Goal: Information Seeking & Learning: Understand process/instructions

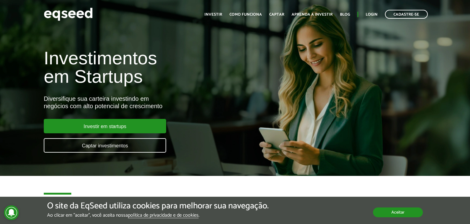
click at [407, 213] on button "Aceitar" at bounding box center [398, 212] width 50 height 10
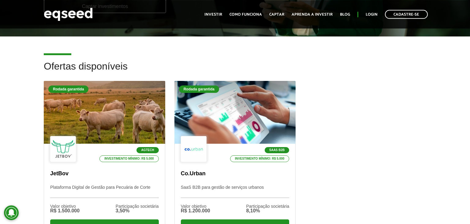
scroll to position [141, 0]
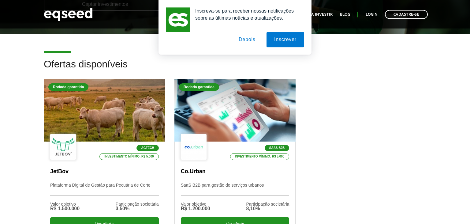
click at [245, 41] on button "Depois" at bounding box center [247, 39] width 32 height 15
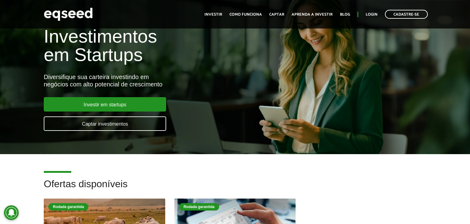
scroll to position [0, 0]
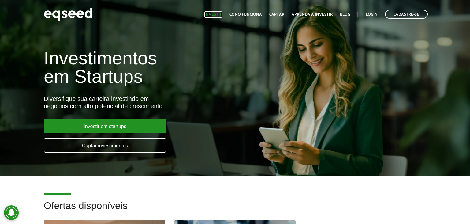
click at [213, 16] on link "Investir" at bounding box center [213, 15] width 18 height 4
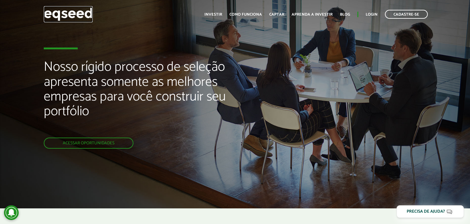
click at [69, 12] on img at bounding box center [68, 14] width 49 height 16
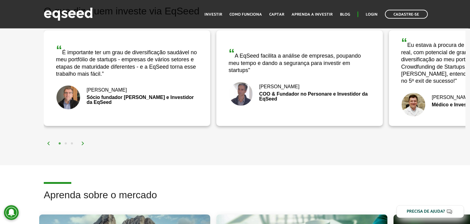
scroll to position [923, 0]
